Goal: Transaction & Acquisition: Purchase product/service

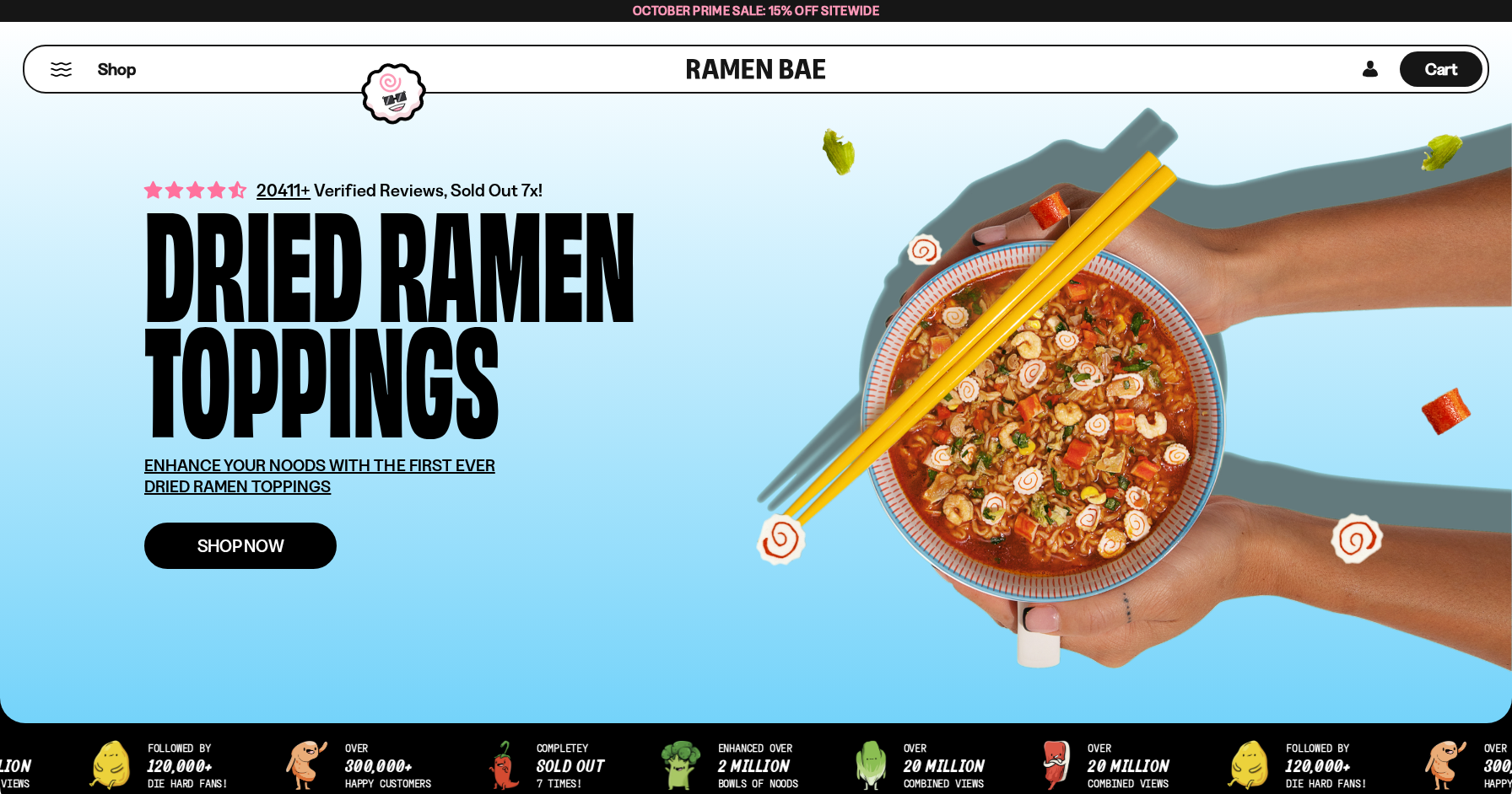
click at [294, 539] on link "Shop Now" at bounding box center [240, 545] width 192 height 46
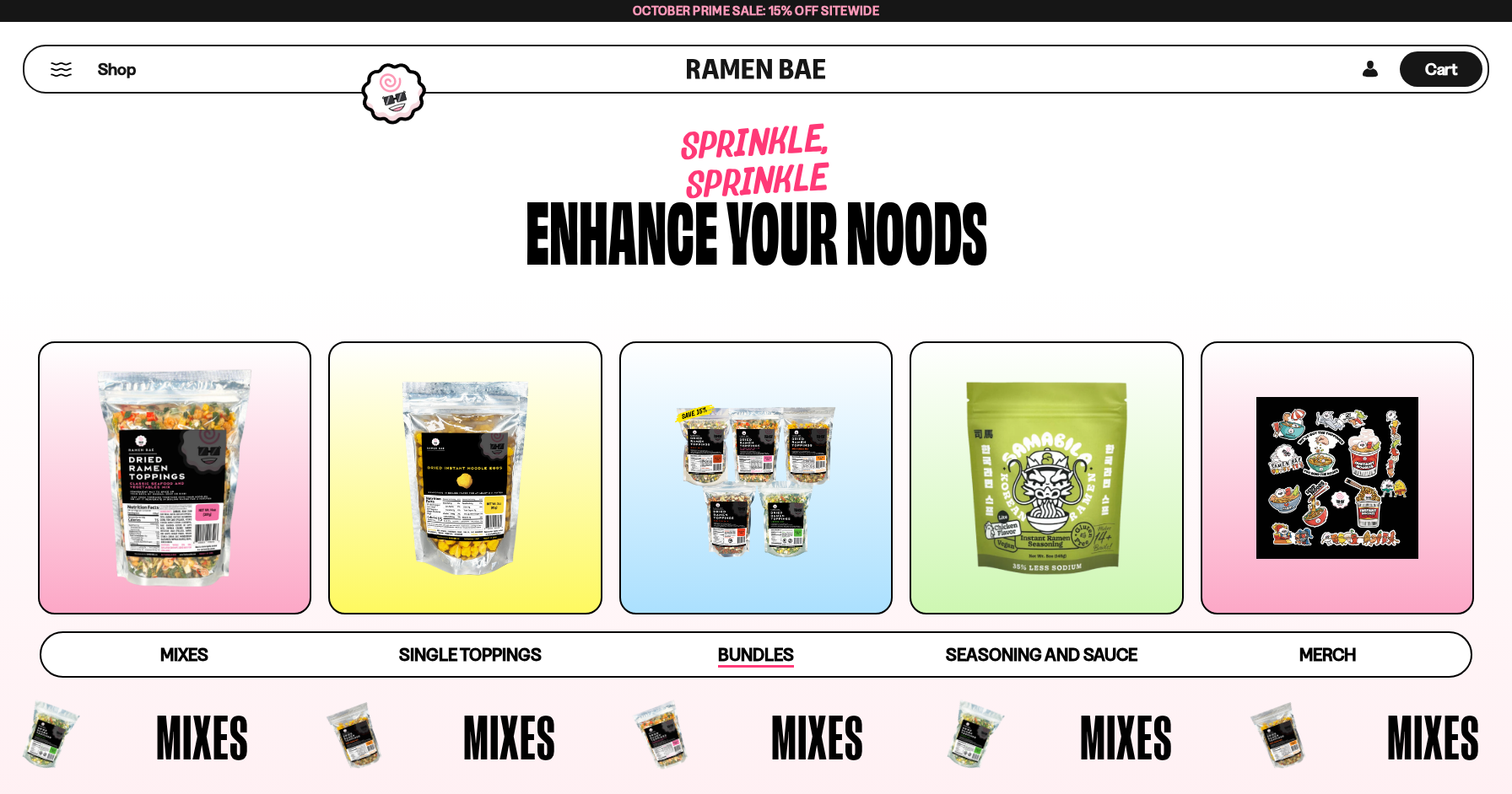
click at [774, 662] on span "Bundles" at bounding box center [756, 656] width 76 height 24
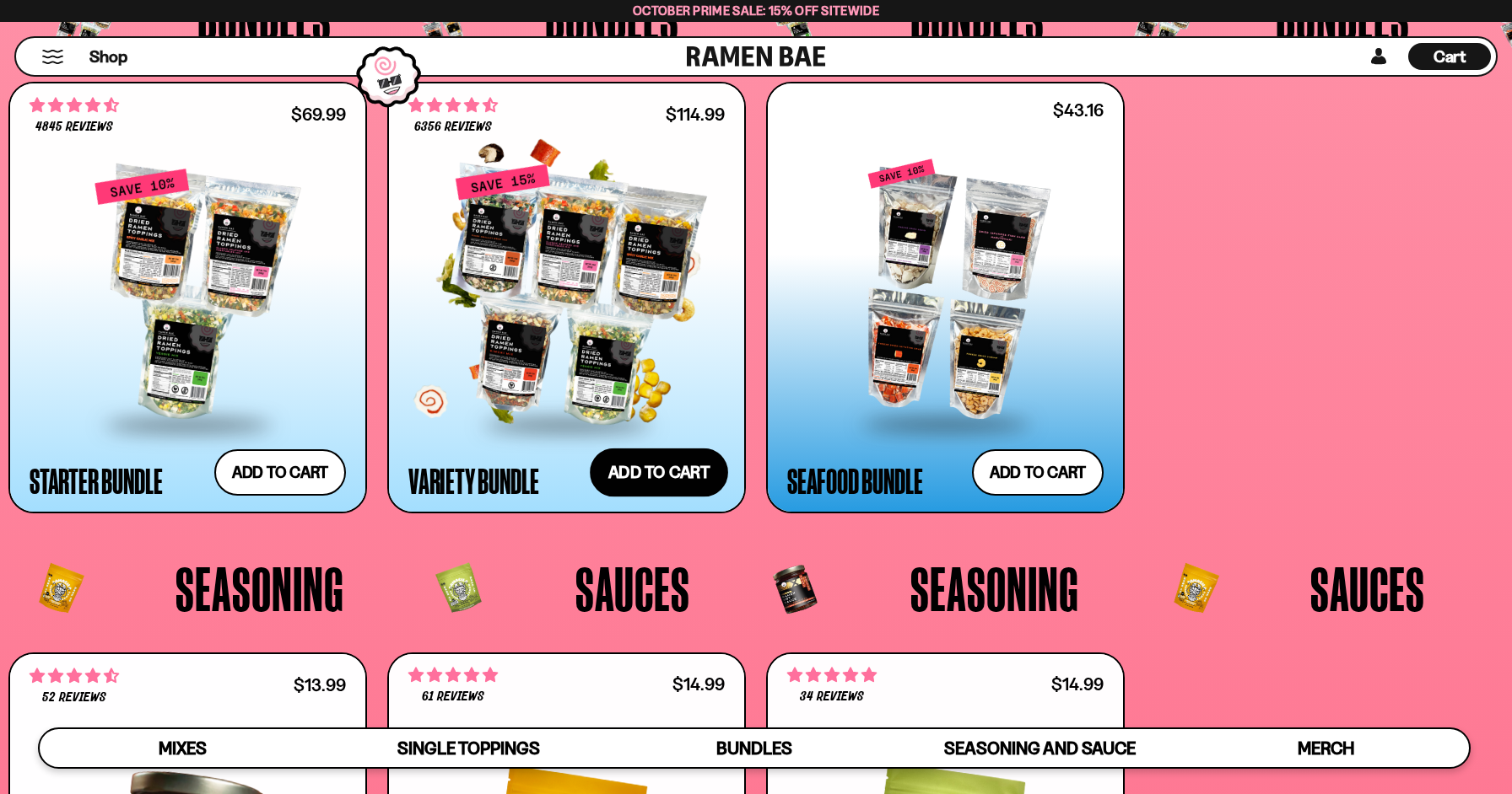
scroll to position [4100, 0]
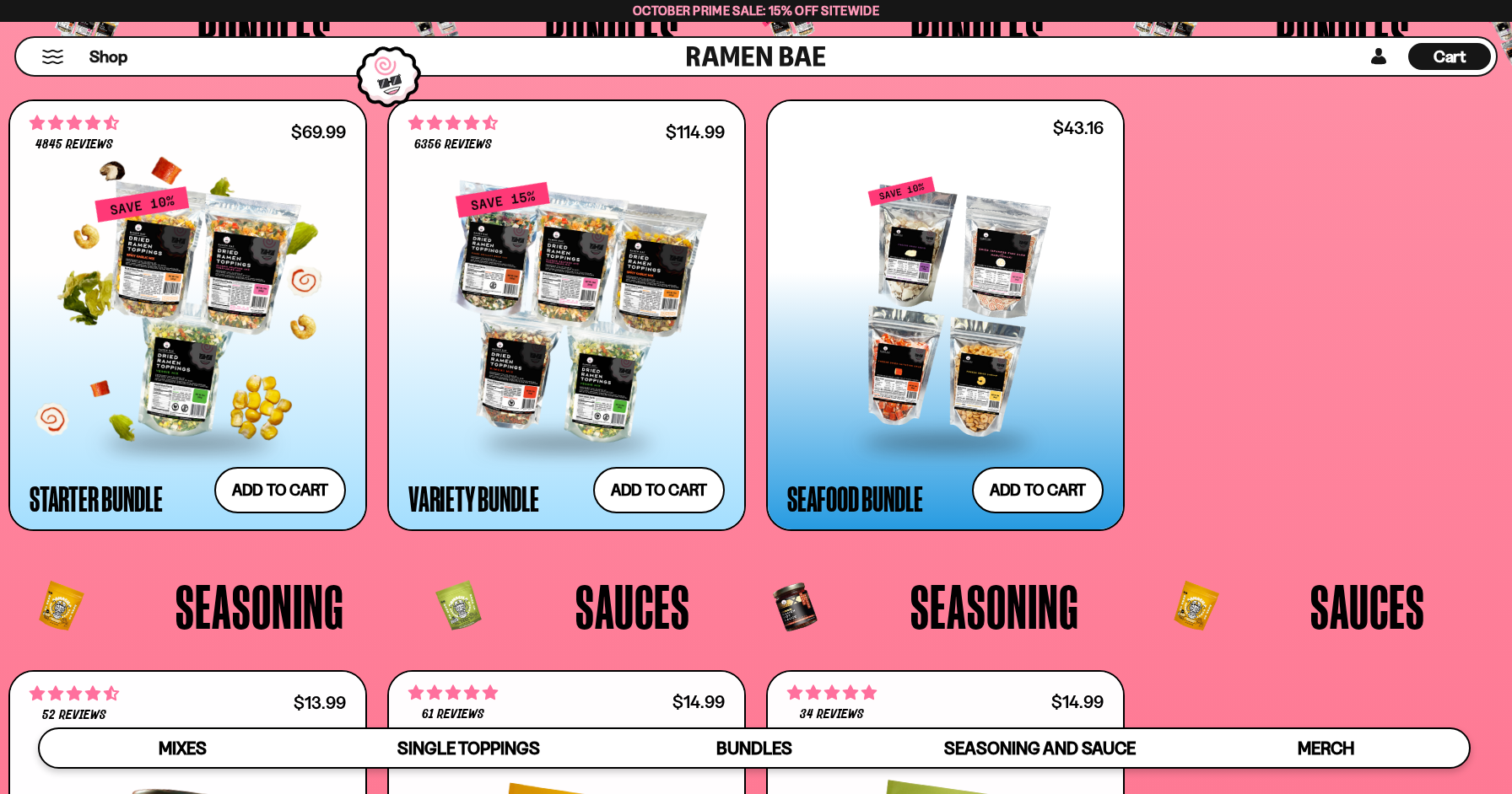
click at [223, 371] on div at bounding box center [187, 312] width 316 height 255
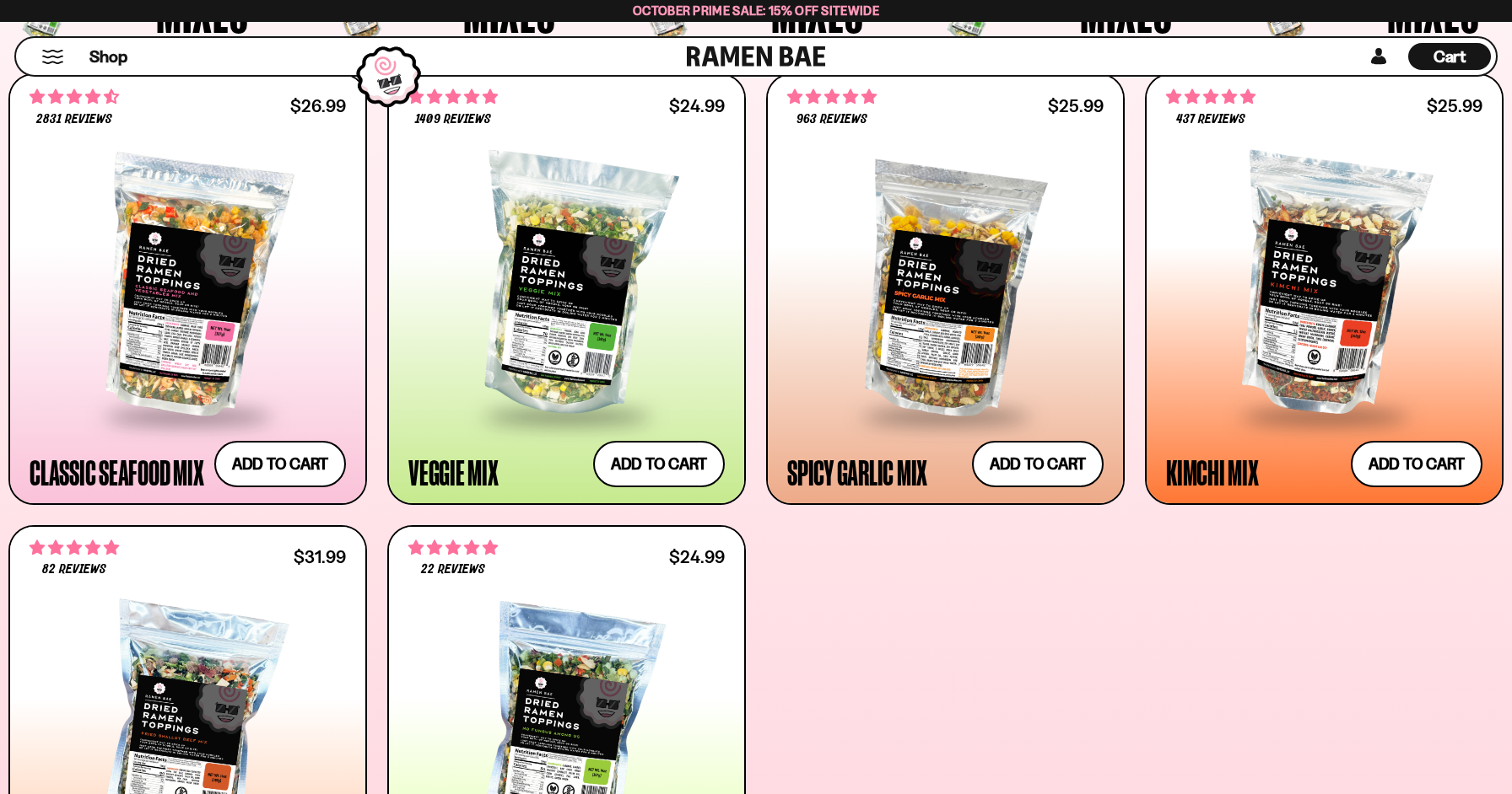
scroll to position [519, 0]
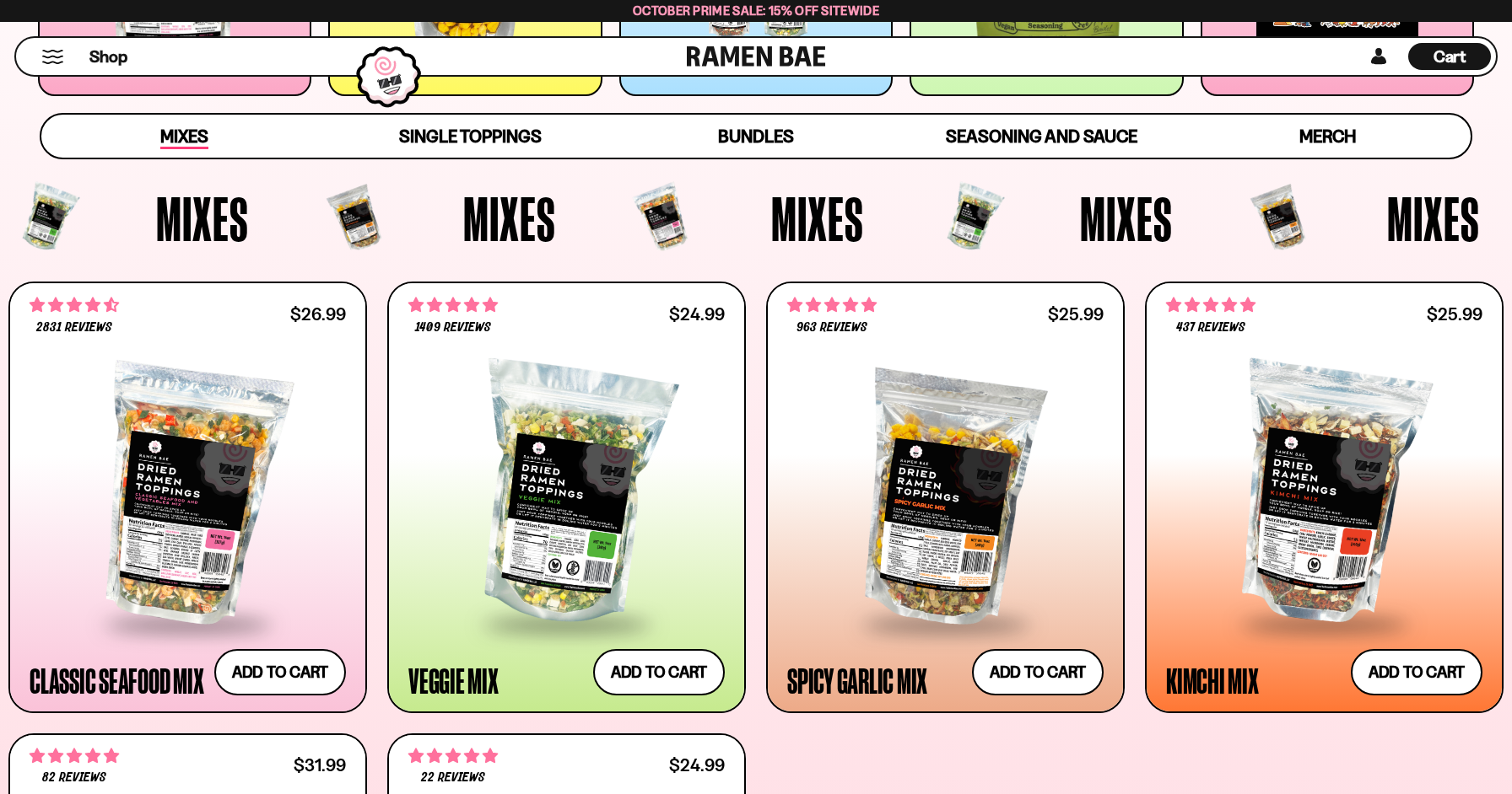
click at [197, 139] on span "Mixes" at bounding box center [184, 137] width 48 height 24
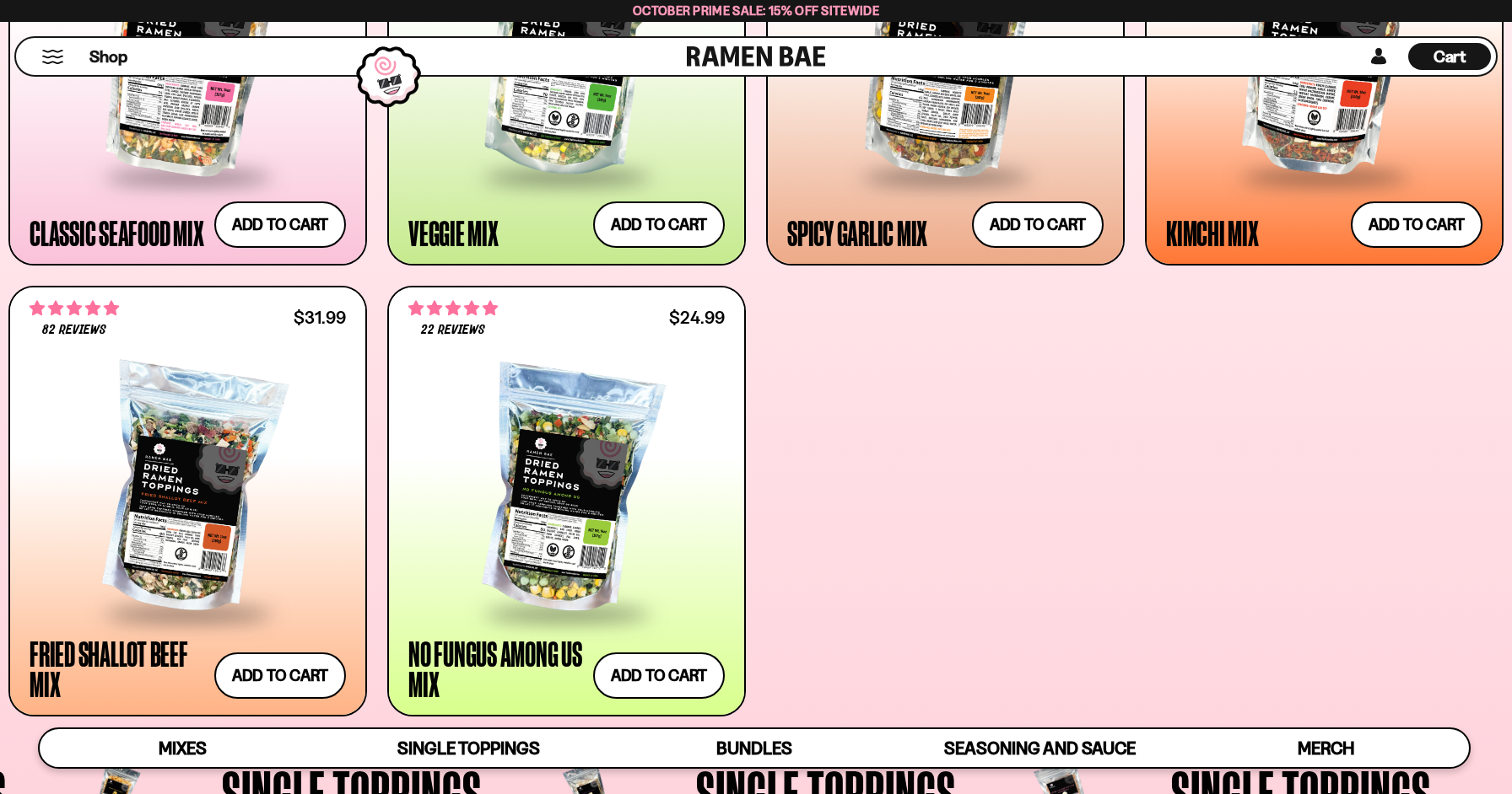
scroll to position [971, 0]
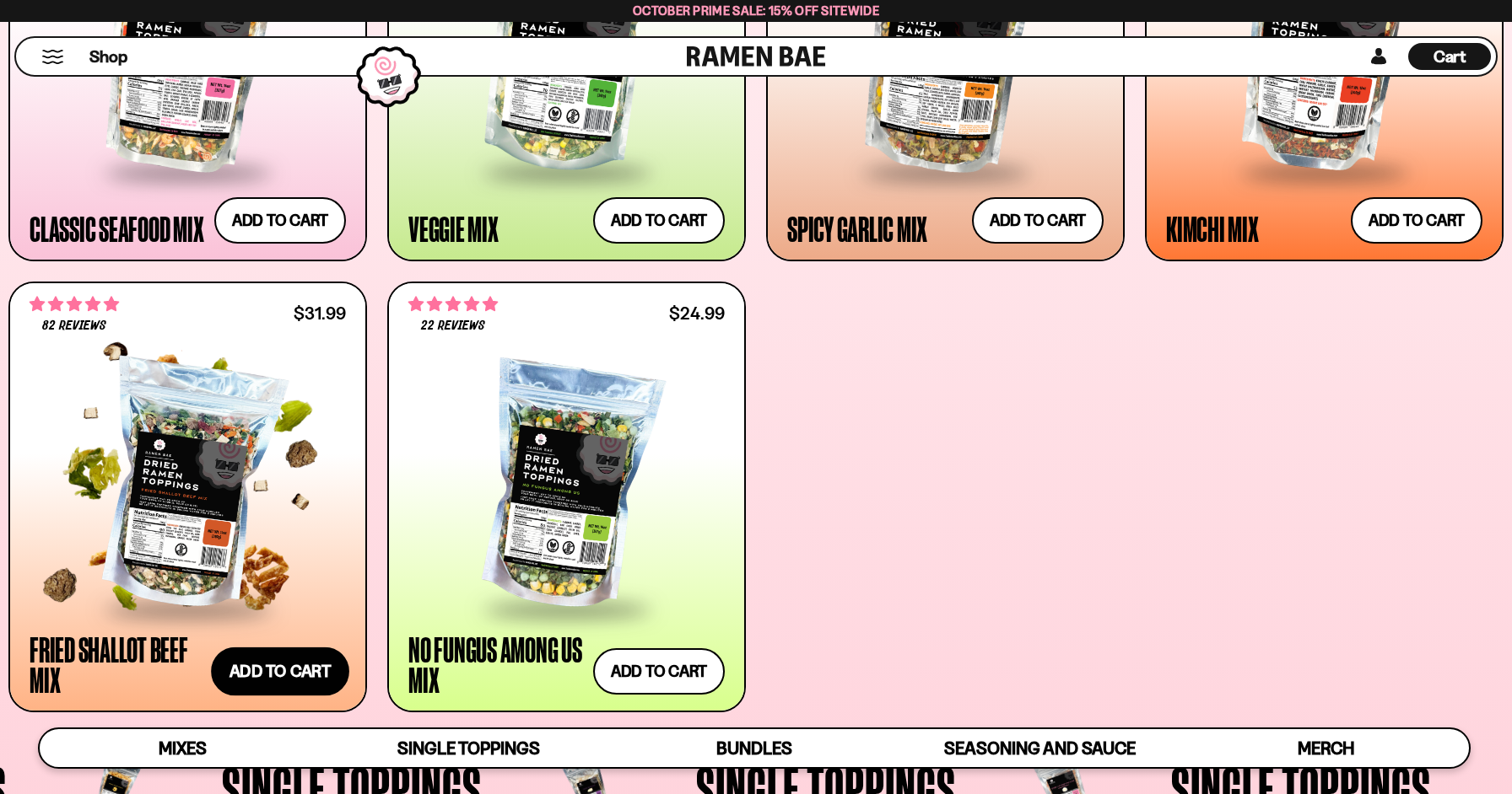
click at [306, 678] on button "Add to cart Add ― Regular price $31.99 Regular price Sale price $31.99 Unit pri…" at bounding box center [280, 672] width 138 height 49
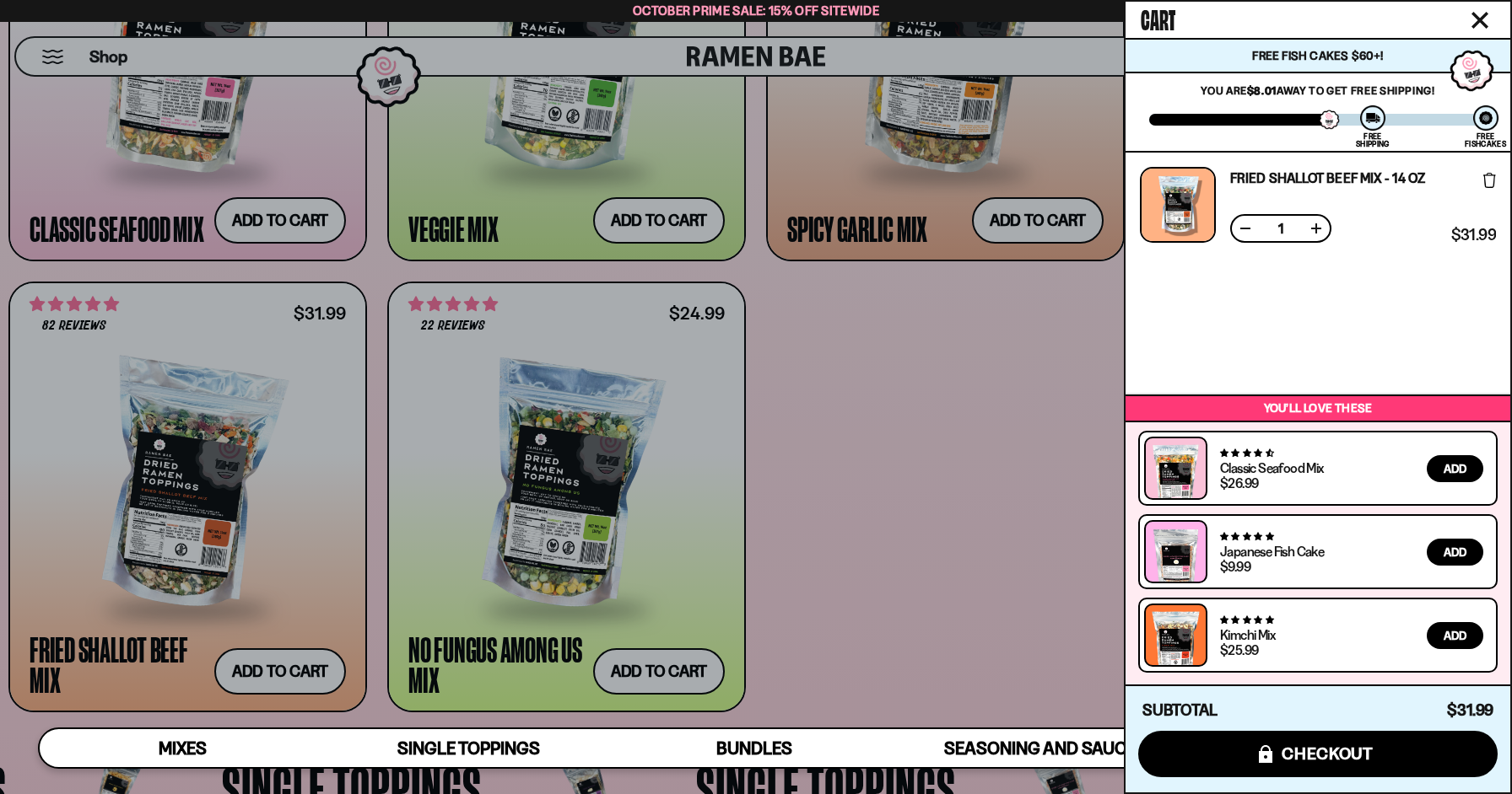
click at [924, 493] on div at bounding box center [756, 397] width 1512 height 794
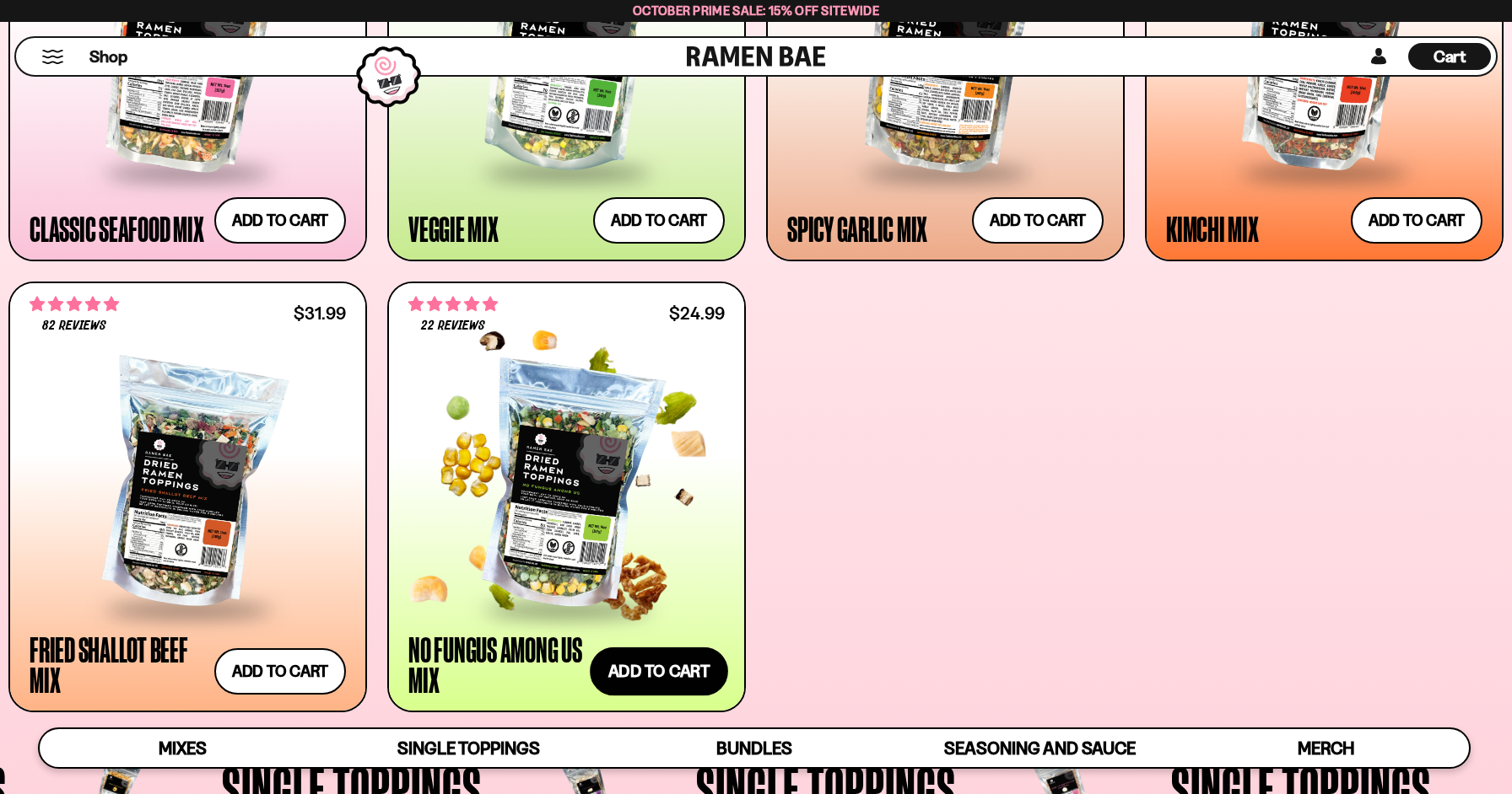
click at [645, 679] on button "Add to cart Add ― Regular price $24.99 Regular price Sale price $24.99 Unit pri…" at bounding box center [659, 672] width 138 height 49
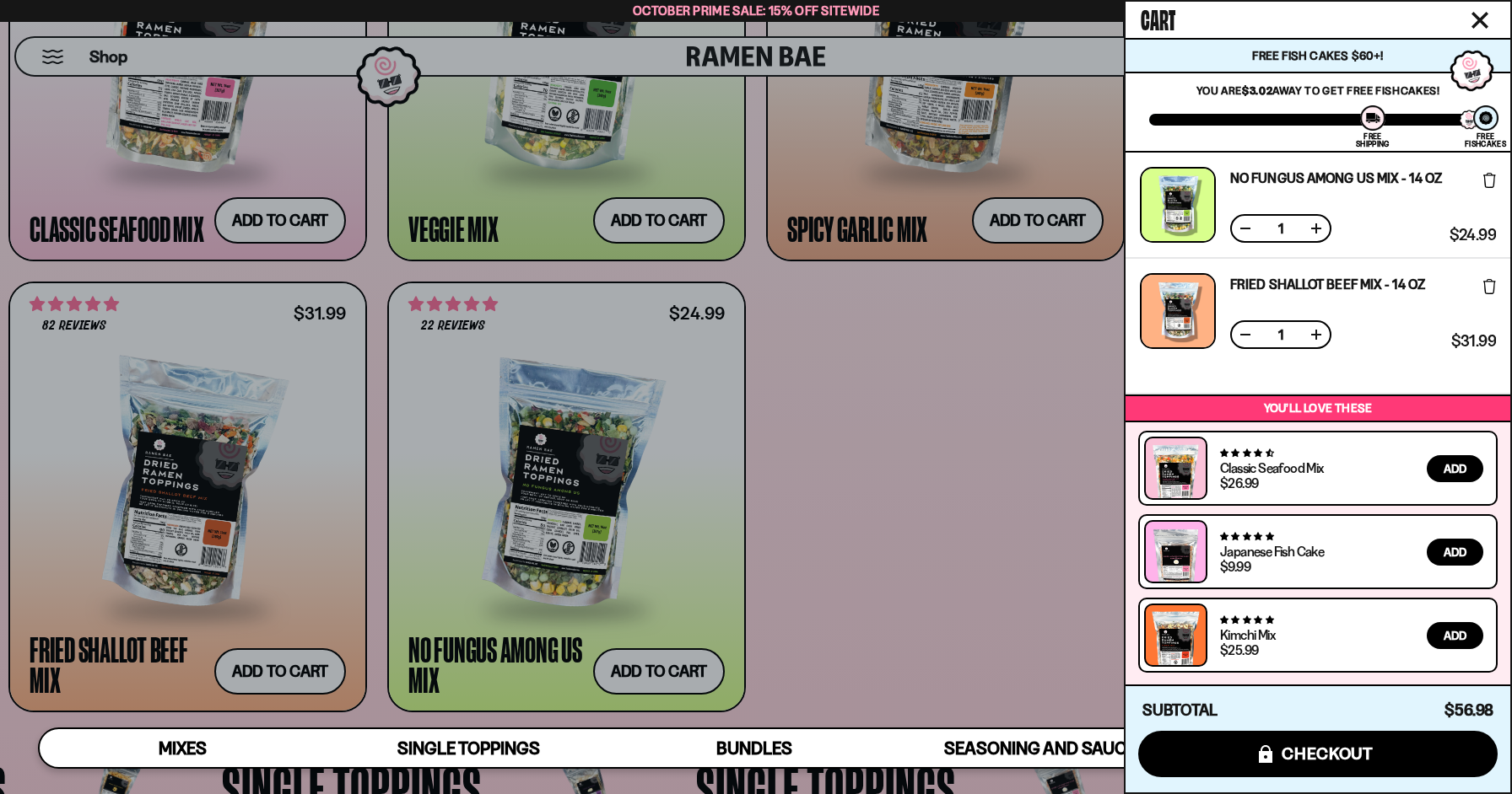
click at [970, 418] on div at bounding box center [756, 397] width 1512 height 794
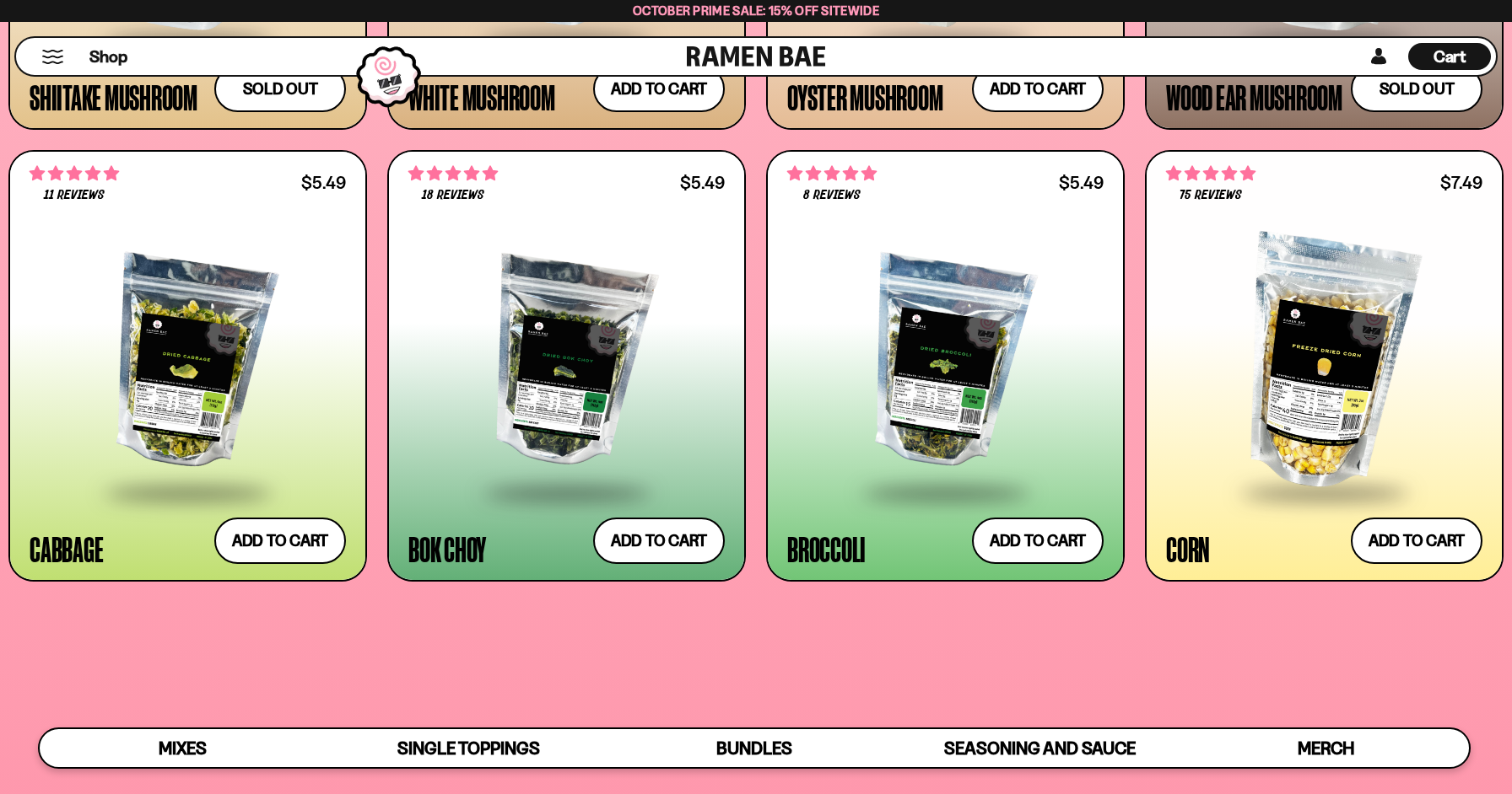
scroll to position [3028, 0]
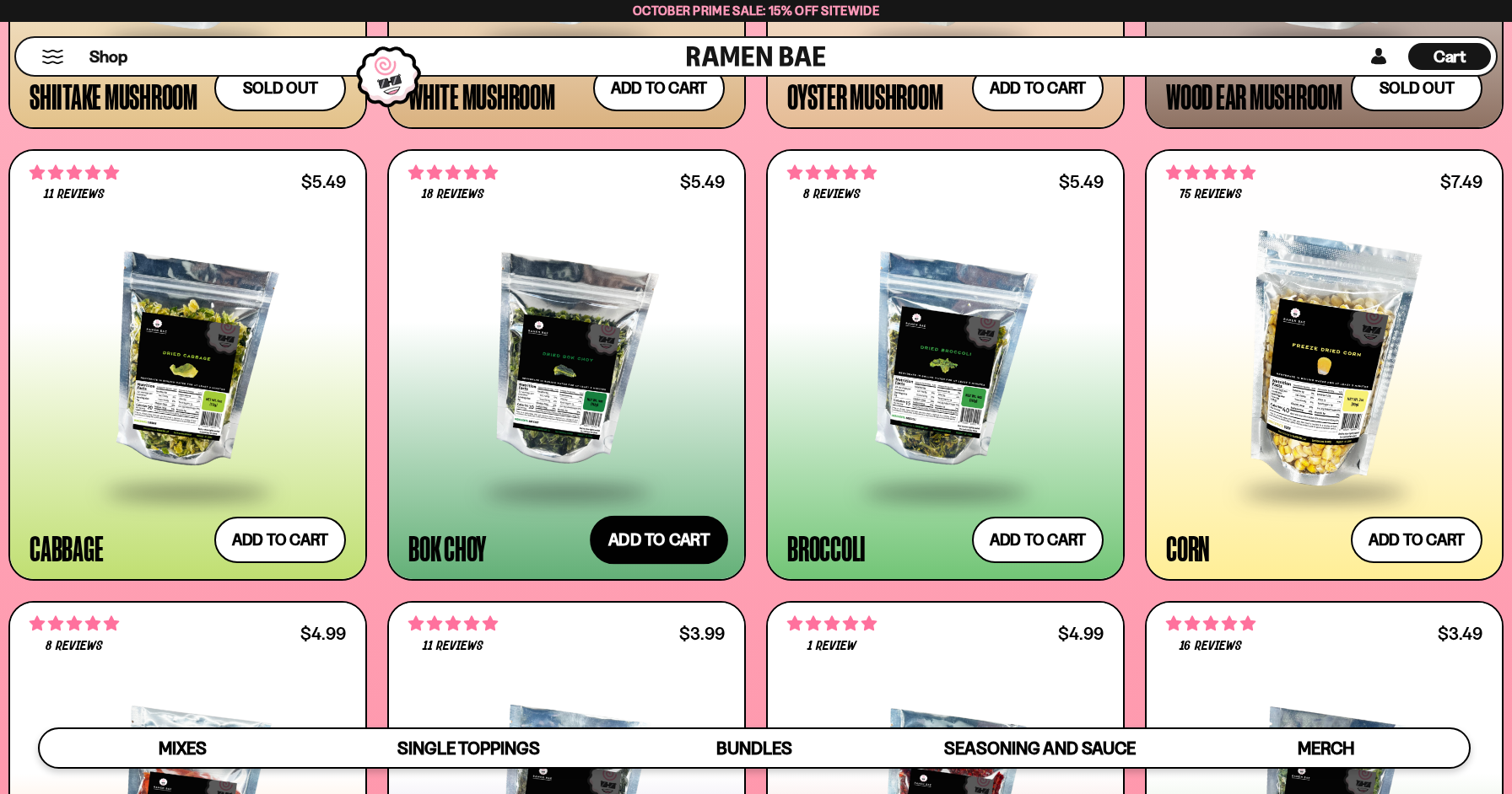
click at [678, 544] on button "Add to cart Add ― Regular price $5.49 Regular price Sale price $5.49 Unit price…" at bounding box center [659, 539] width 138 height 49
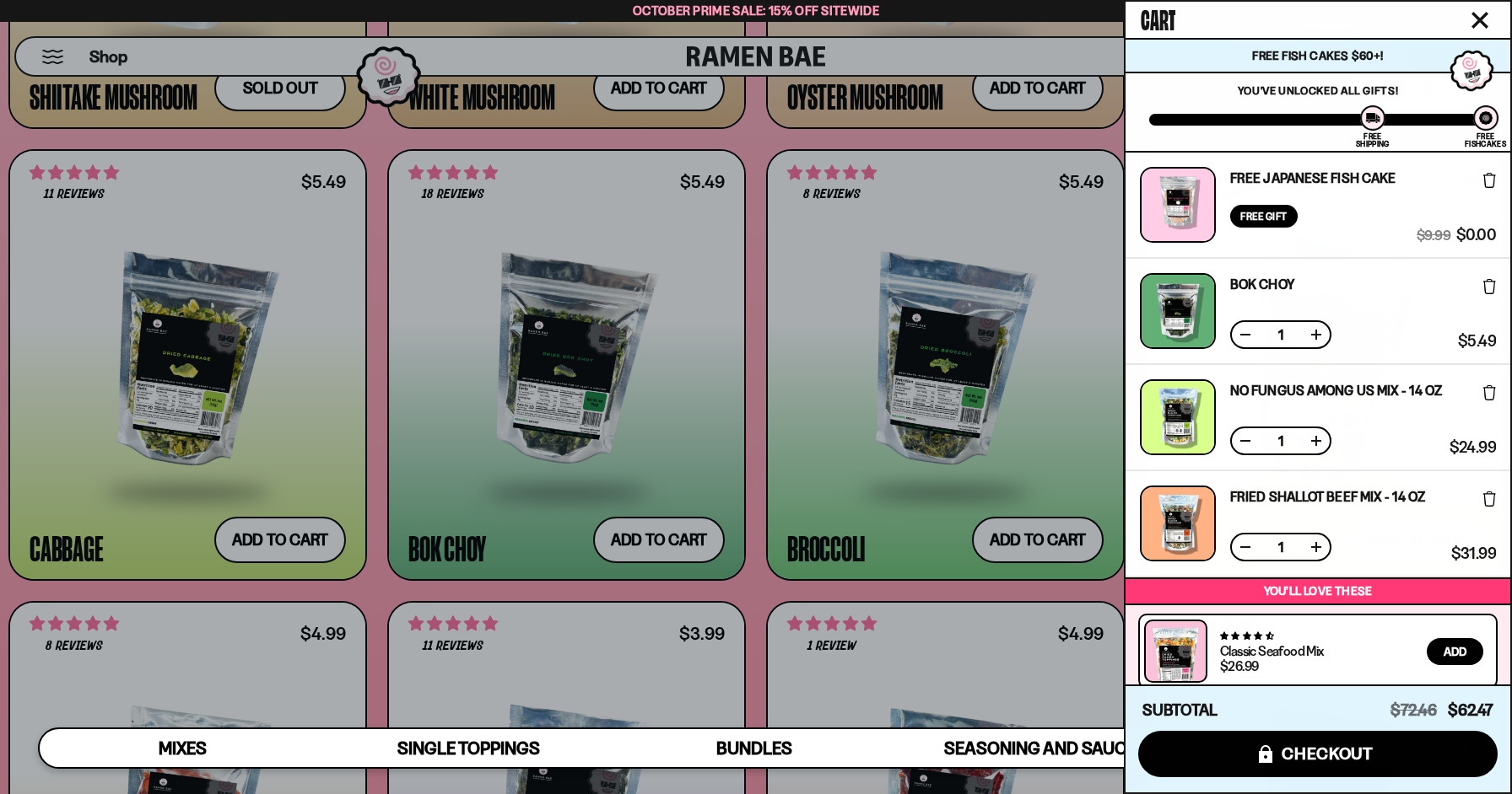
click at [276, 547] on div at bounding box center [756, 397] width 1512 height 794
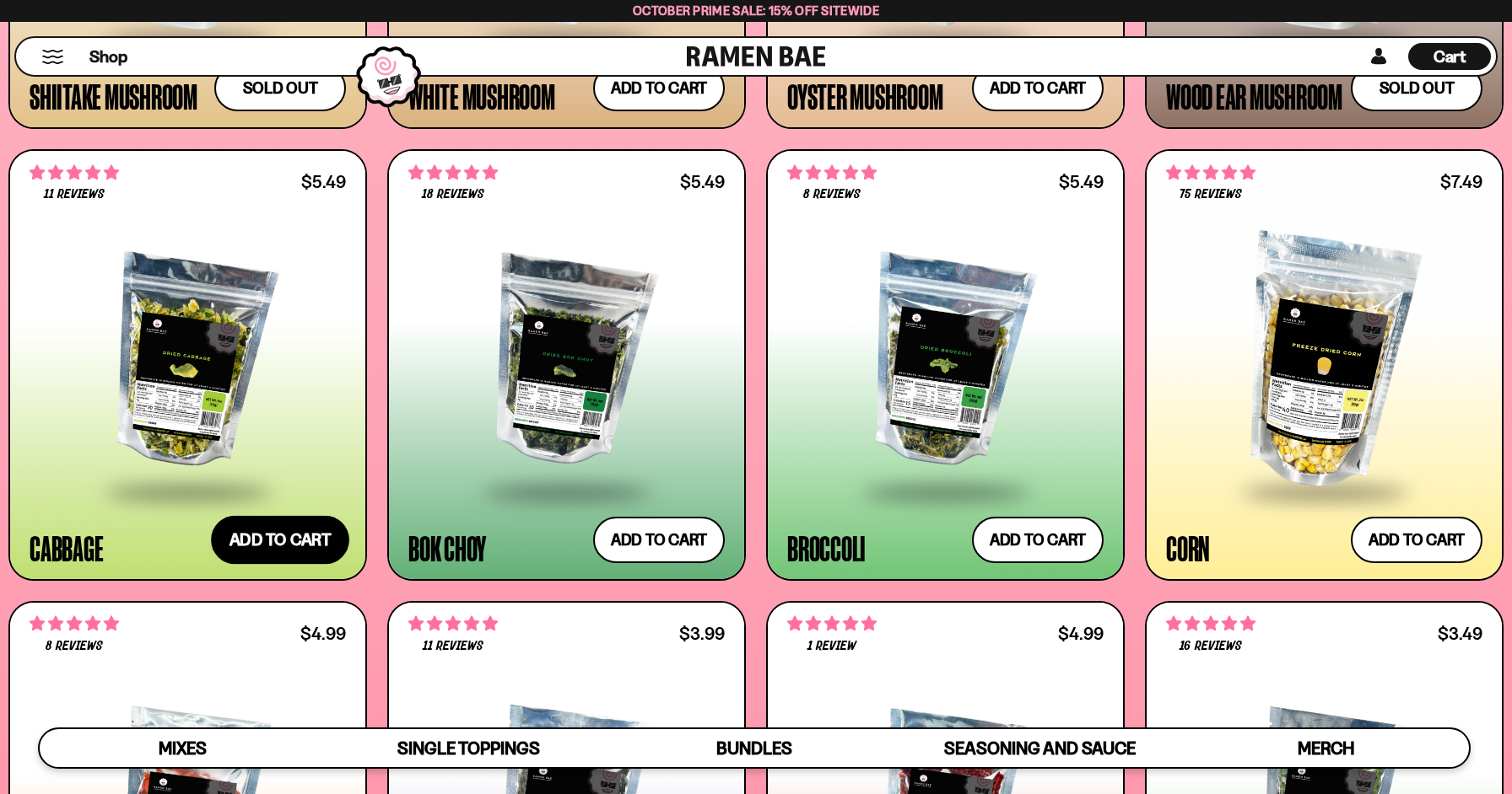
click at [291, 532] on button "Add to cart Add ― Regular price $5.49 Regular price Sale price $5.49 Unit price…" at bounding box center [280, 539] width 138 height 49
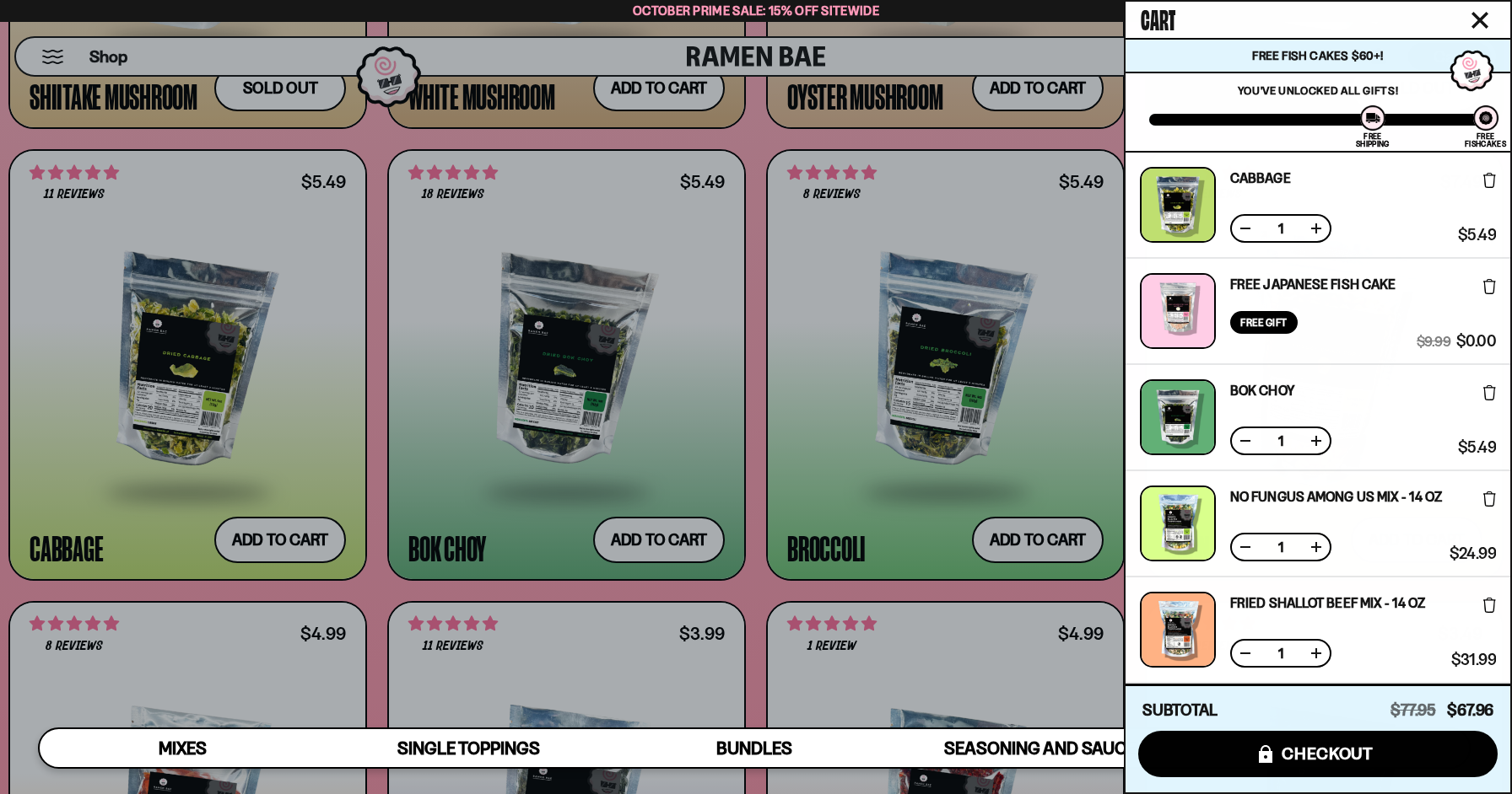
click at [763, 490] on div at bounding box center [756, 397] width 1512 height 794
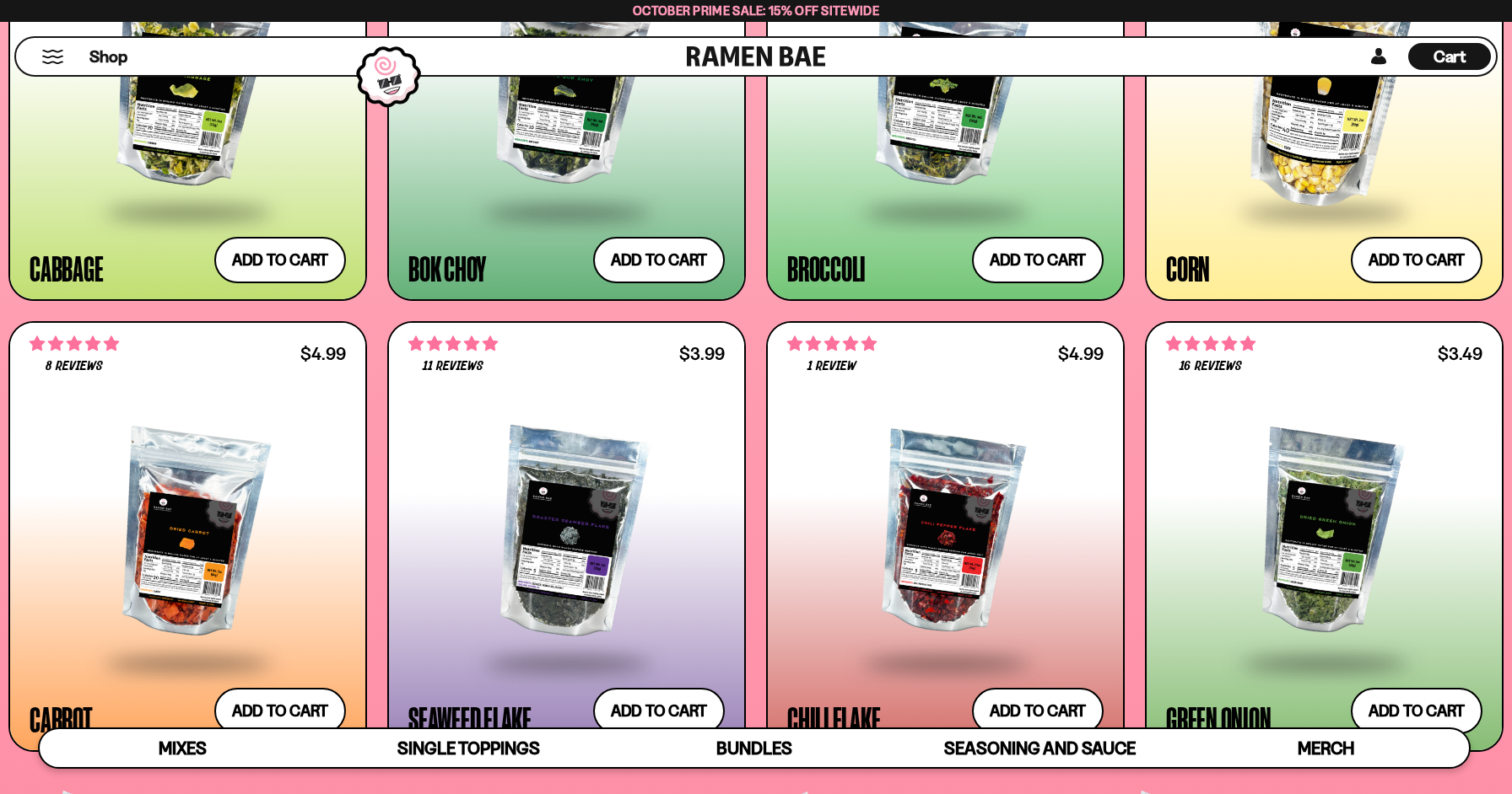
scroll to position [3462, 0]
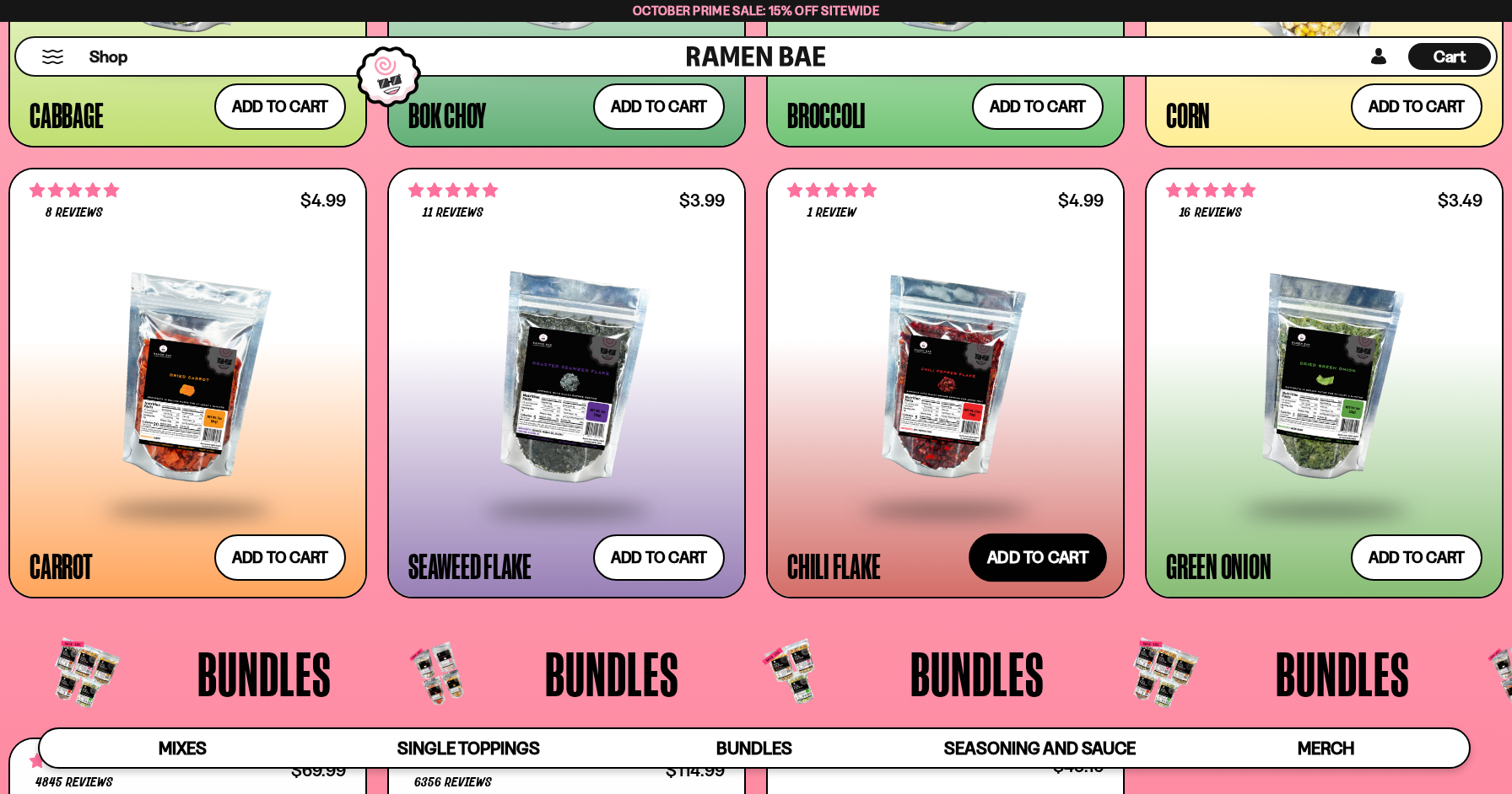
click at [1039, 556] on button "Add to cart Add ― Regular price $4.99 Regular price Sale price $4.99 Unit price…" at bounding box center [1038, 558] width 138 height 49
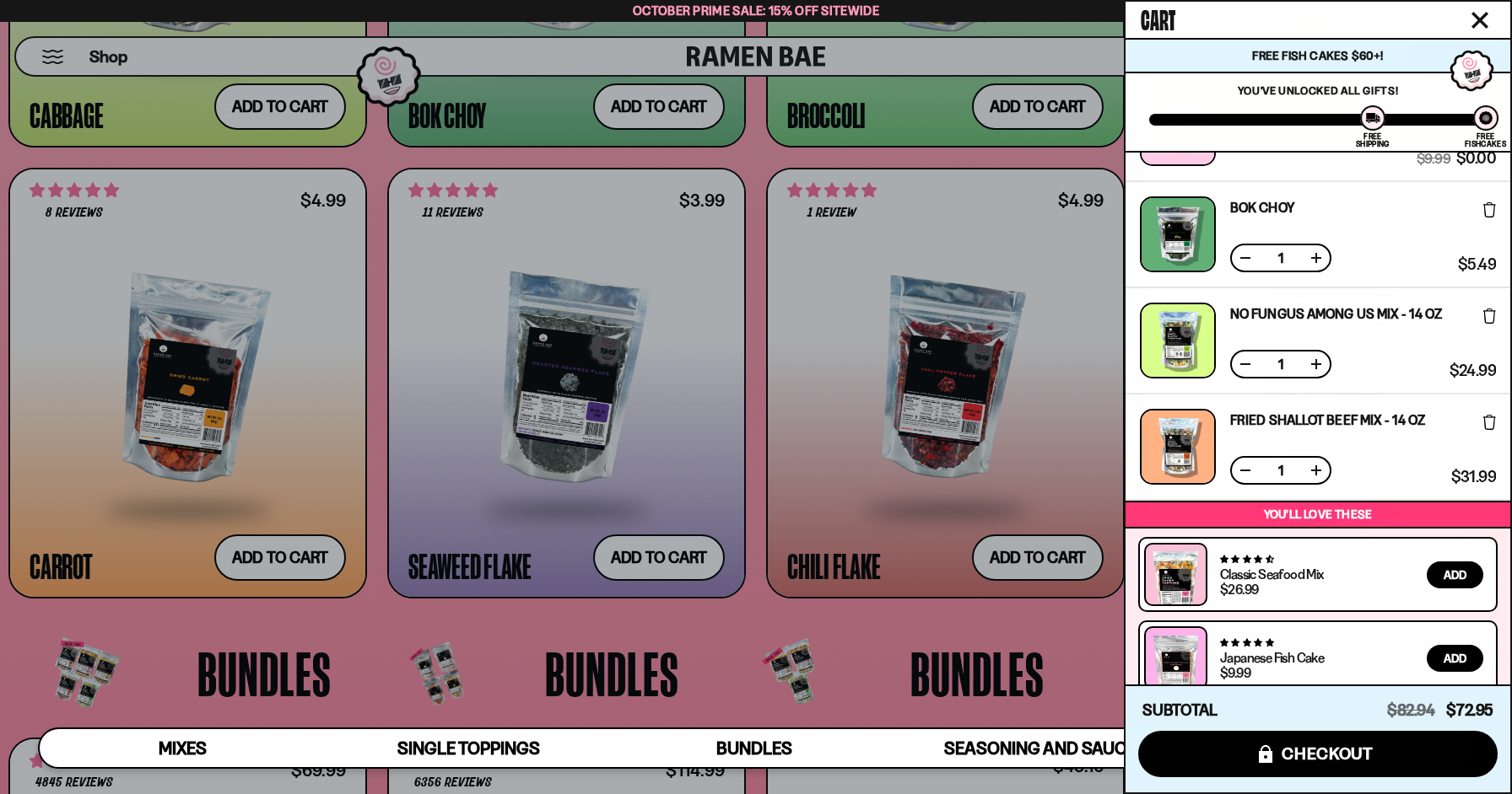
click at [1037, 625] on div at bounding box center [756, 397] width 1512 height 794
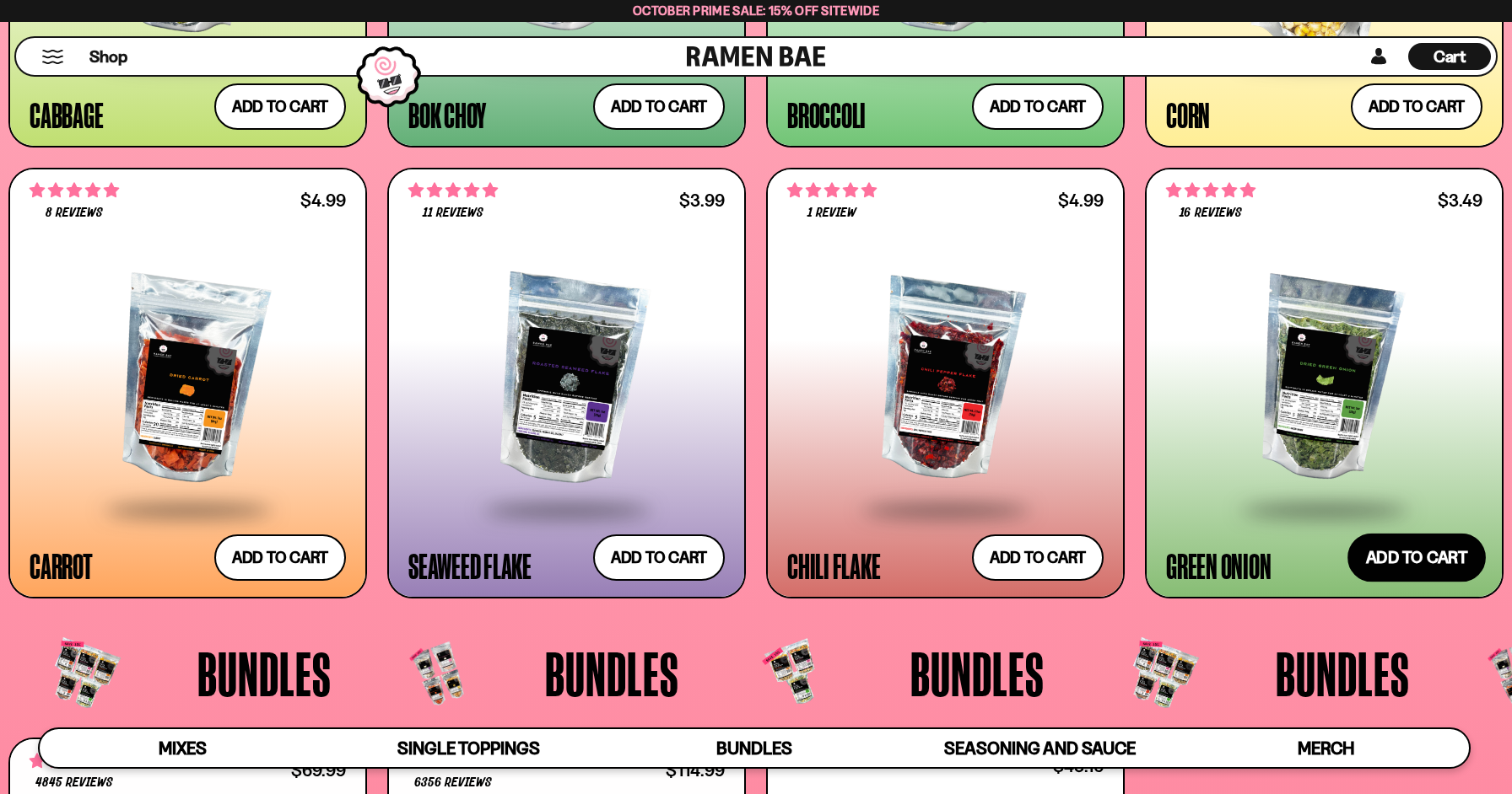
click at [1415, 554] on button "Add to cart Add ― Regular price $3.49 Regular price Sale price $3.49 Unit price…" at bounding box center [1416, 558] width 138 height 49
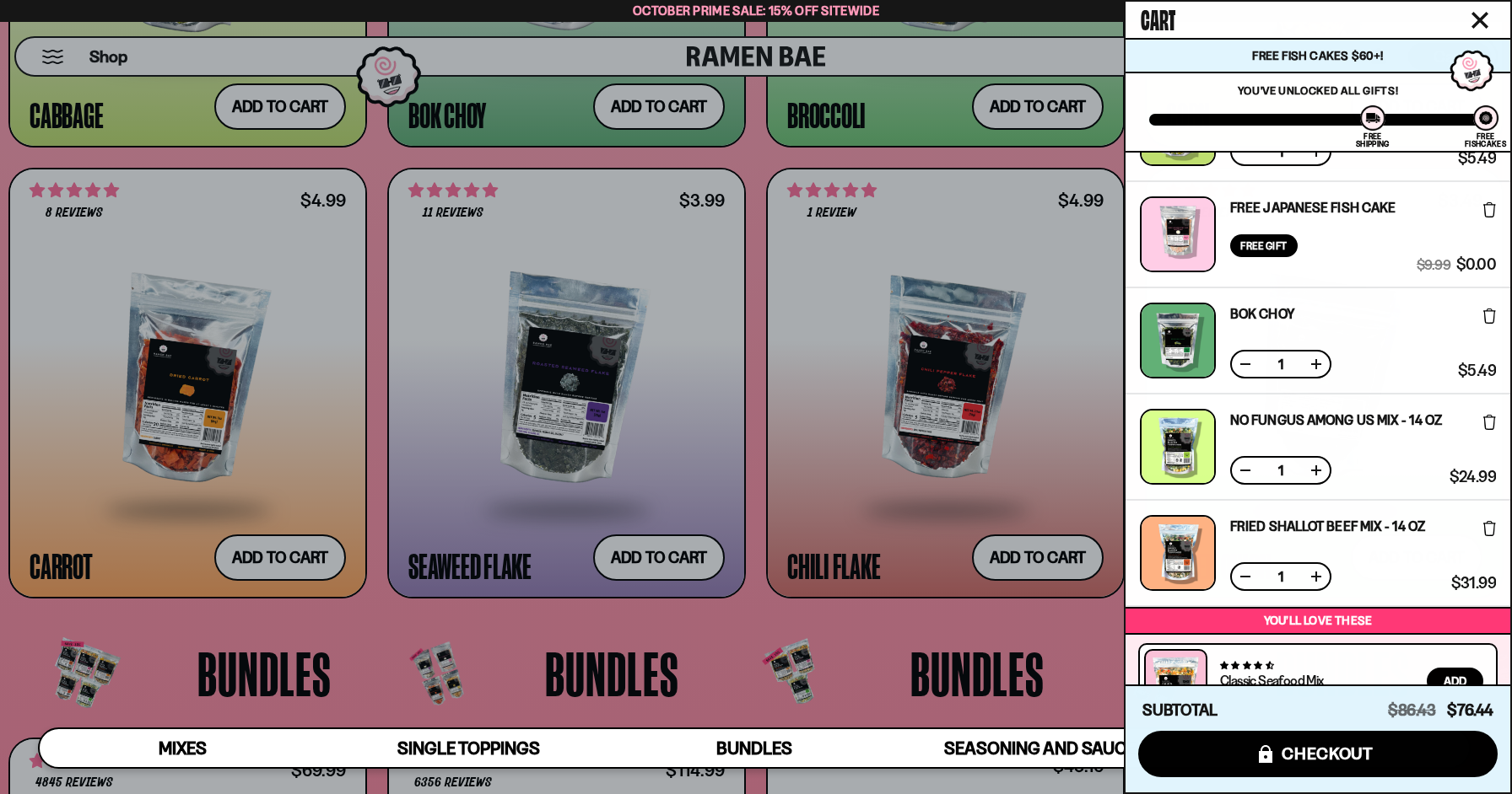
click at [987, 645] on div at bounding box center [756, 397] width 1512 height 794
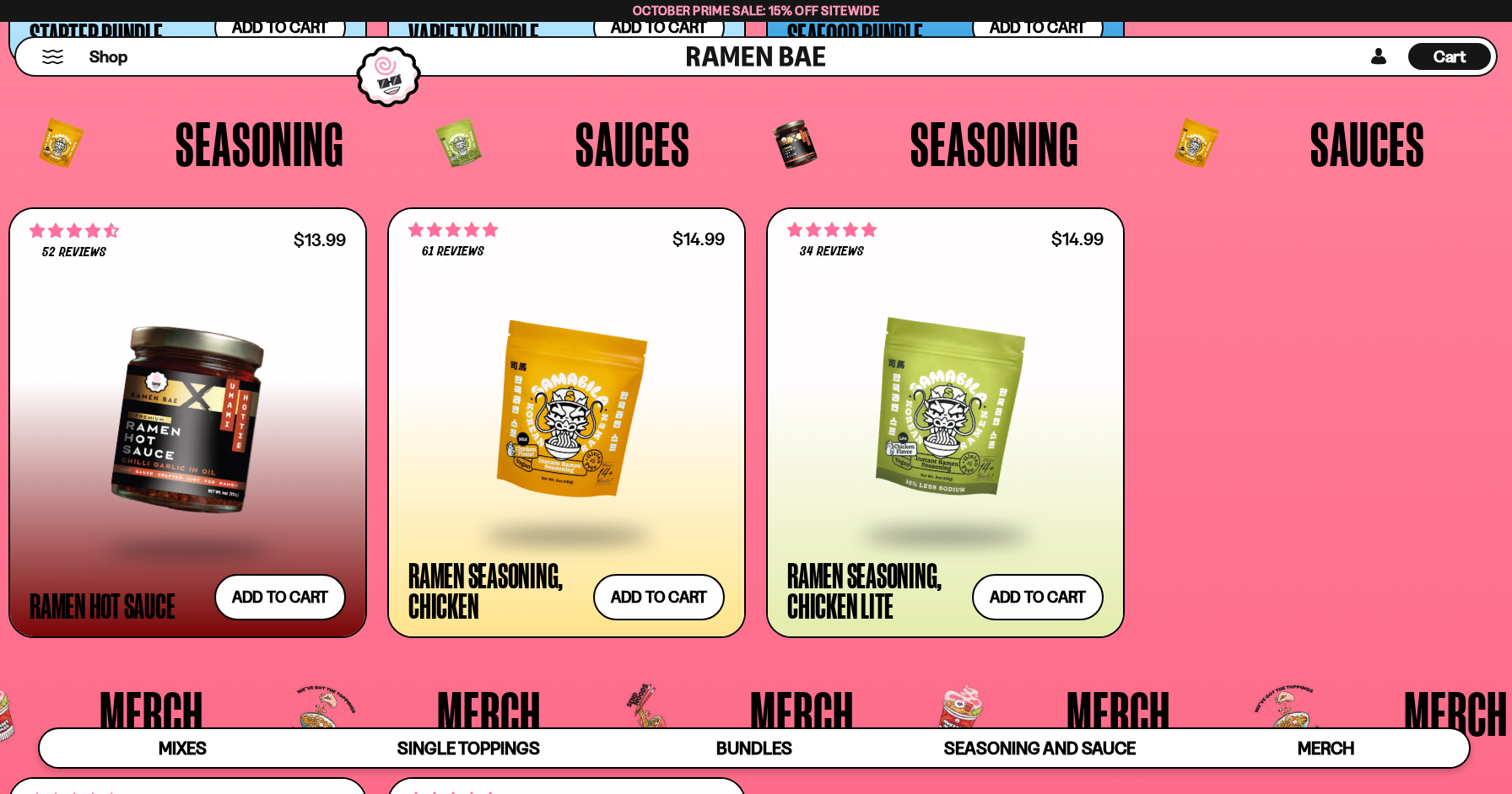
scroll to position [4548, 0]
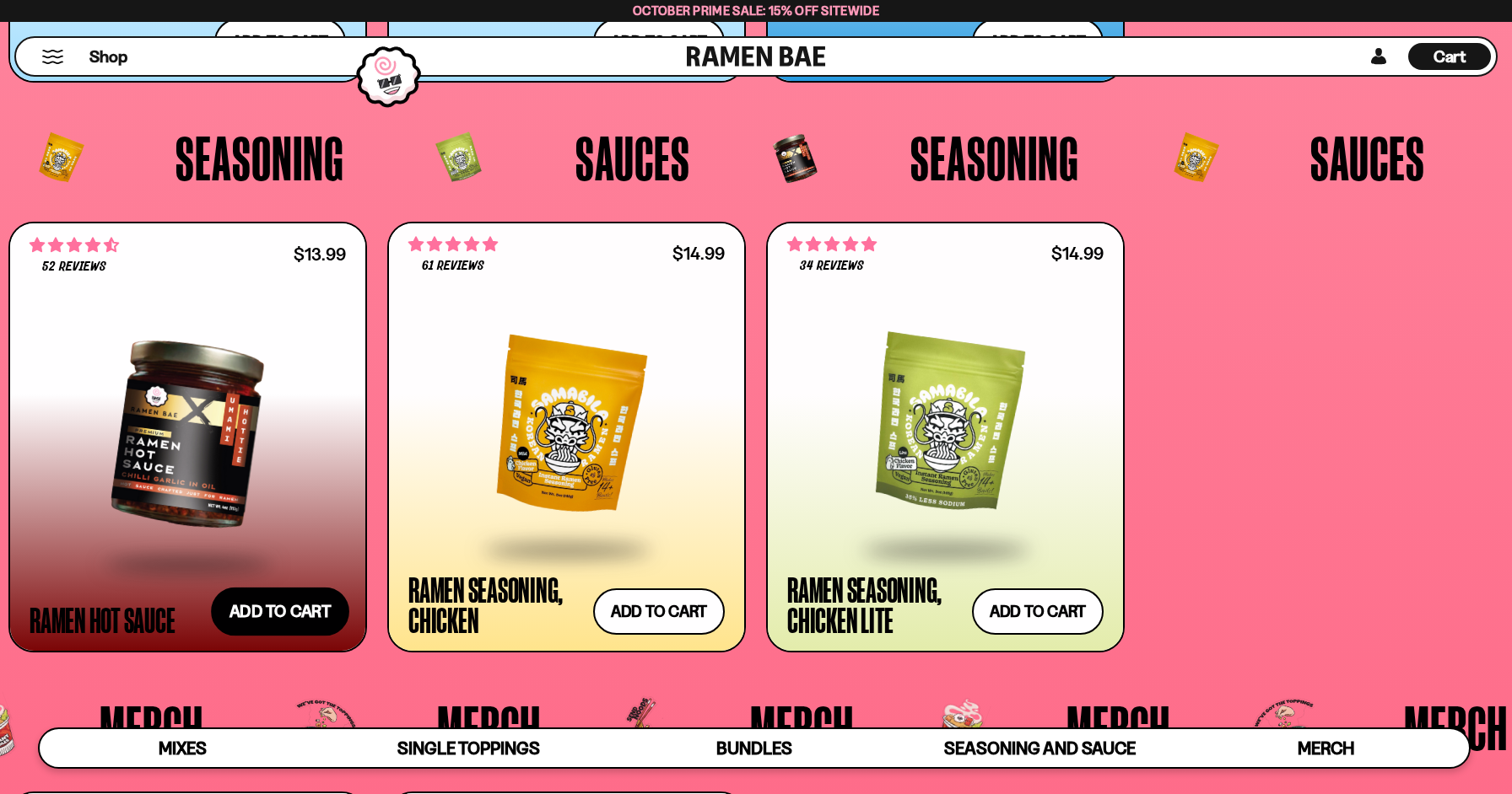
click at [297, 604] on button "Add to cart Add ― Regular price $13.99 Regular price Sale price $13.99 Unit pri…" at bounding box center [280, 612] width 138 height 49
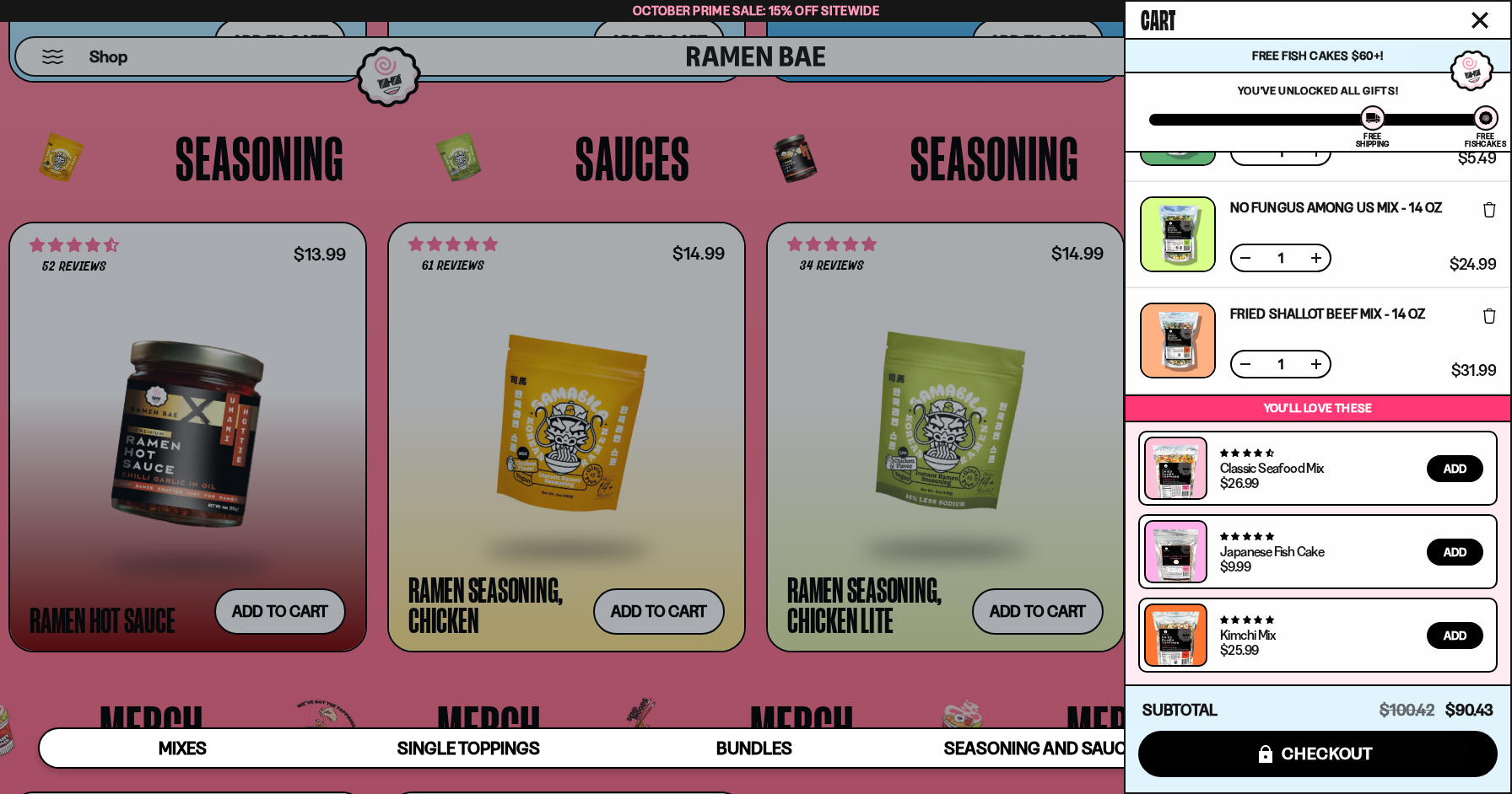
scroll to position [0, 0]
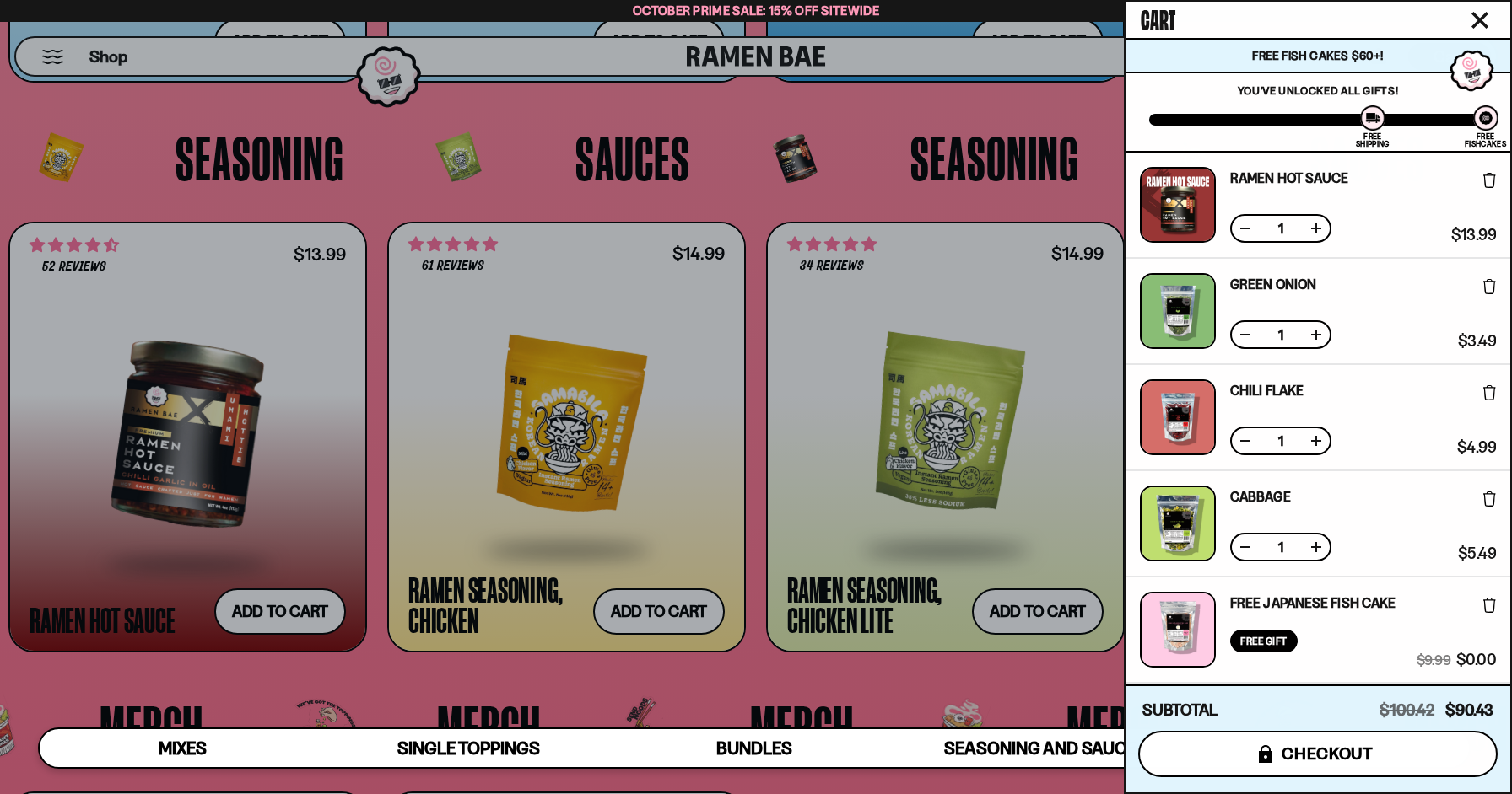
click at [1358, 752] on span "checkout" at bounding box center [1327, 754] width 92 height 19
